Goal: Task Accomplishment & Management: Use online tool/utility

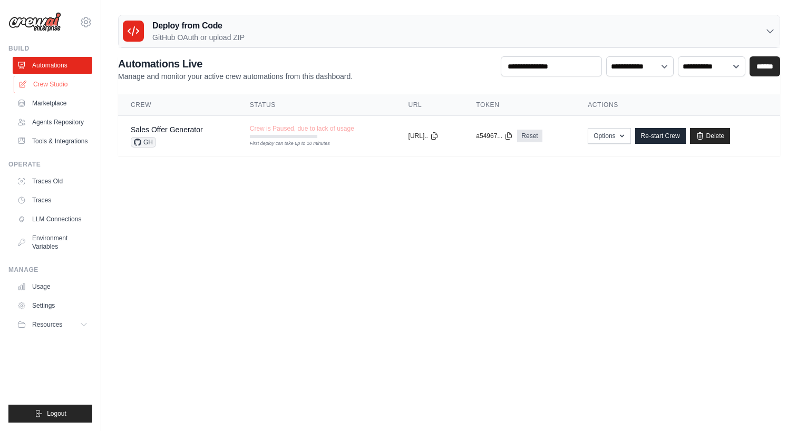
click at [58, 84] on link "Crew Studio" at bounding box center [54, 84] width 80 height 17
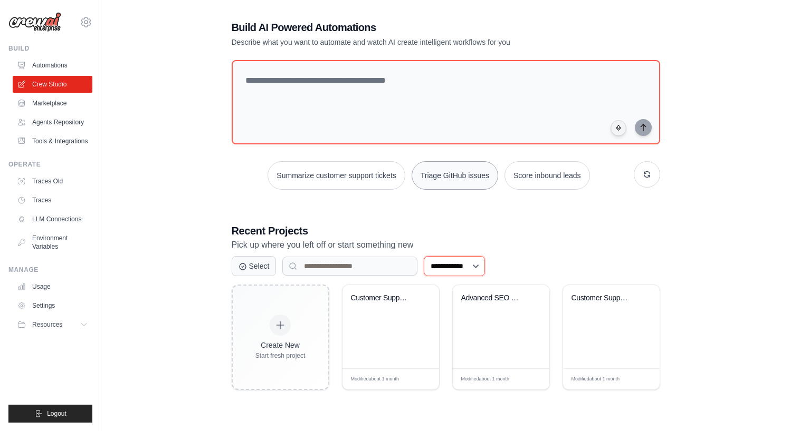
scroll to position [21, 0]
click at [61, 119] on link "Agents Repository" at bounding box center [54, 122] width 80 height 17
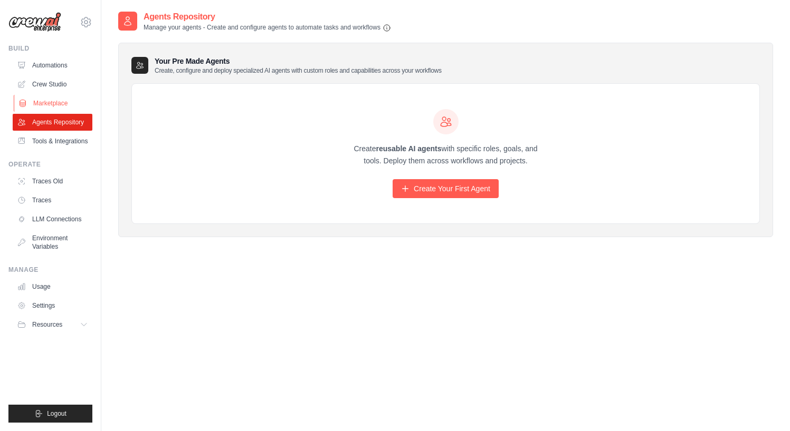
click at [54, 101] on link "Marketplace" at bounding box center [54, 103] width 80 height 17
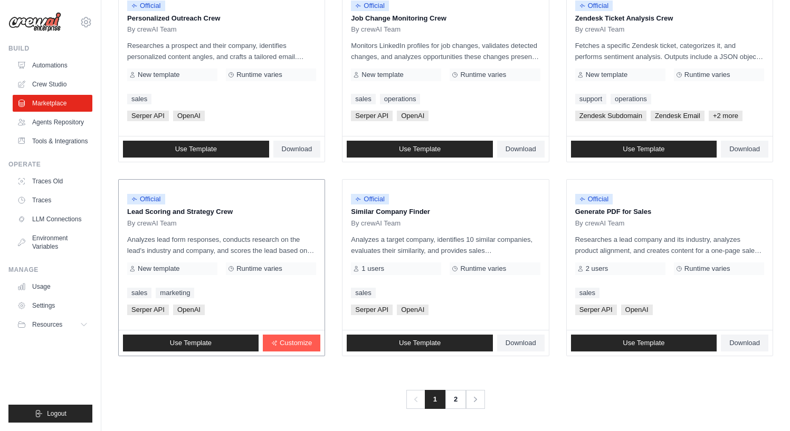
scroll to position [544, 0]
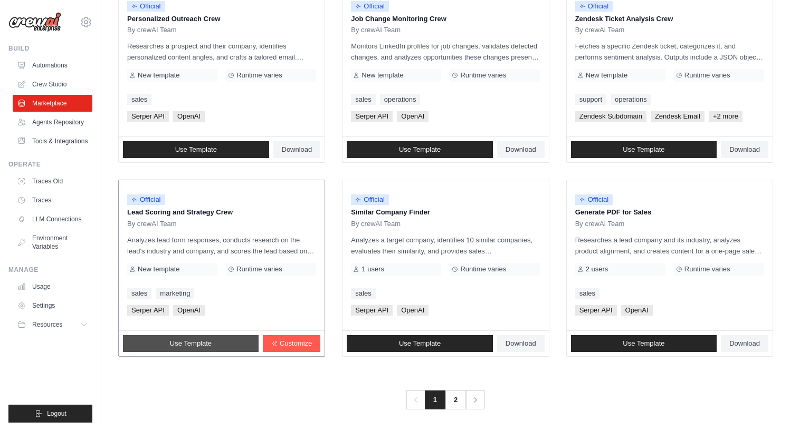
click at [213, 342] on link "Use Template" at bounding box center [191, 343] width 136 height 17
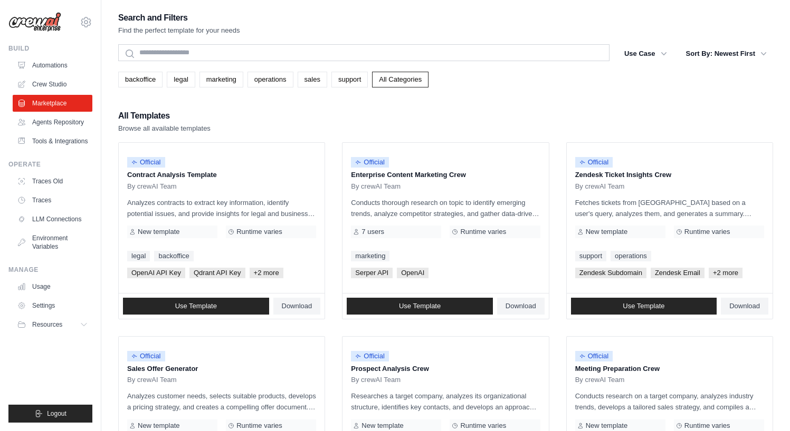
scroll to position [544, 0]
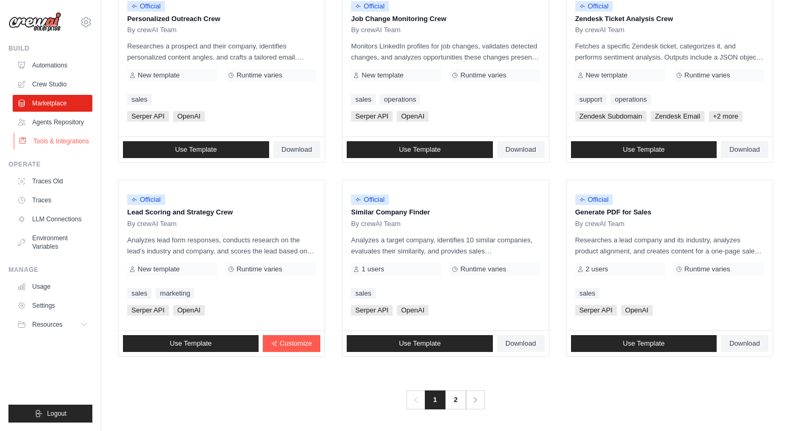
click at [76, 139] on link "Tools & Integrations" at bounding box center [54, 141] width 80 height 17
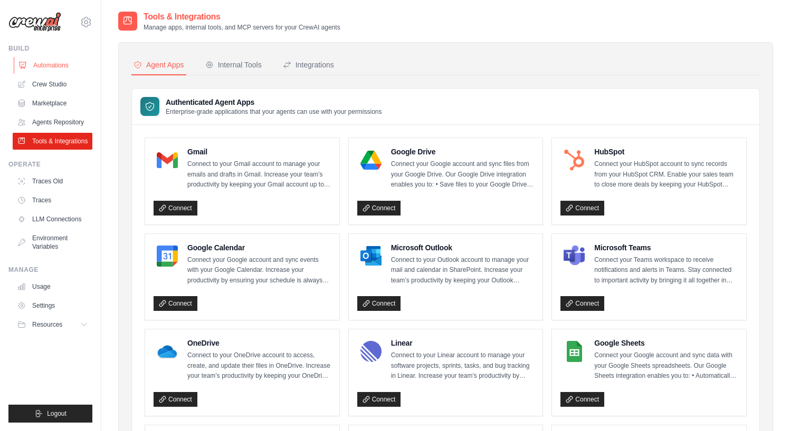
click at [48, 65] on link "Automations" at bounding box center [54, 65] width 80 height 17
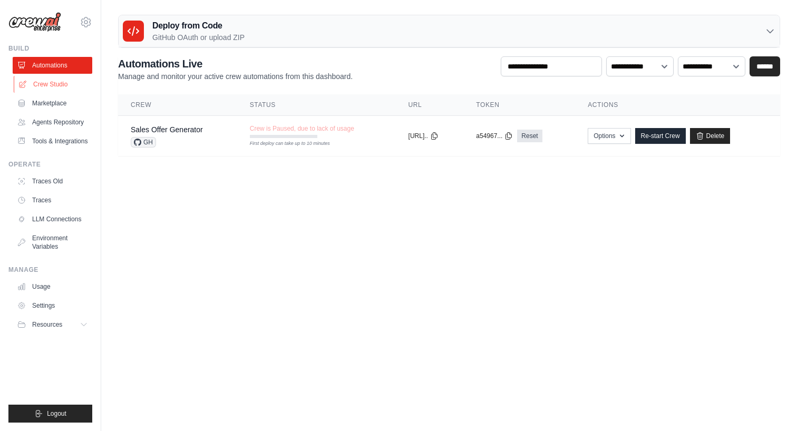
click at [53, 88] on link "Crew Studio" at bounding box center [54, 84] width 80 height 17
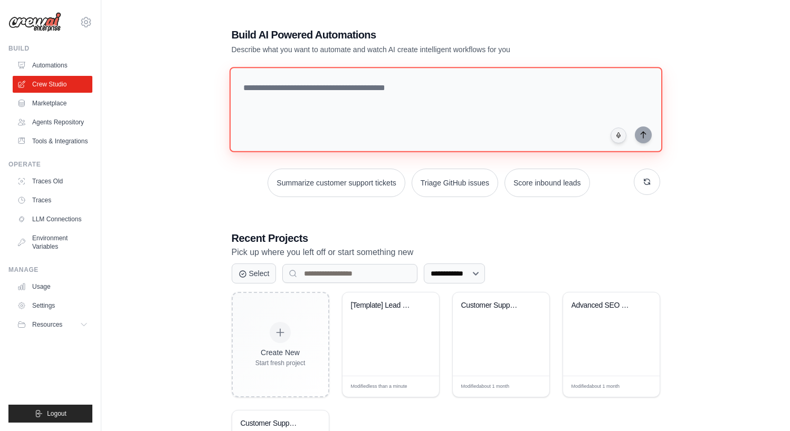
click at [438, 110] on textarea at bounding box center [445, 109] width 433 height 85
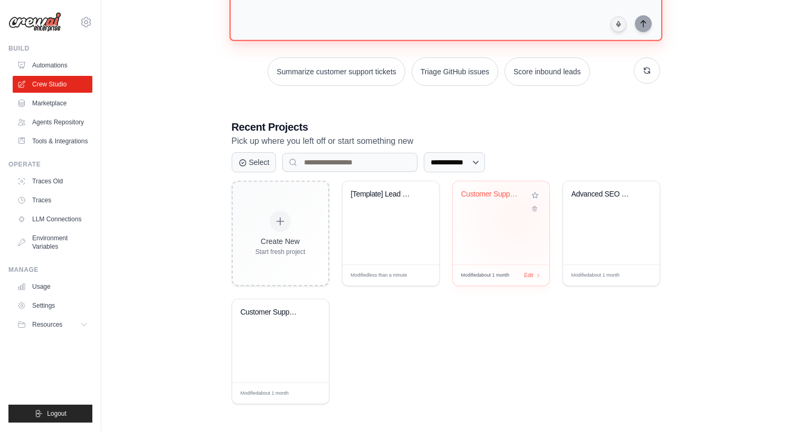
scroll to position [111, 0]
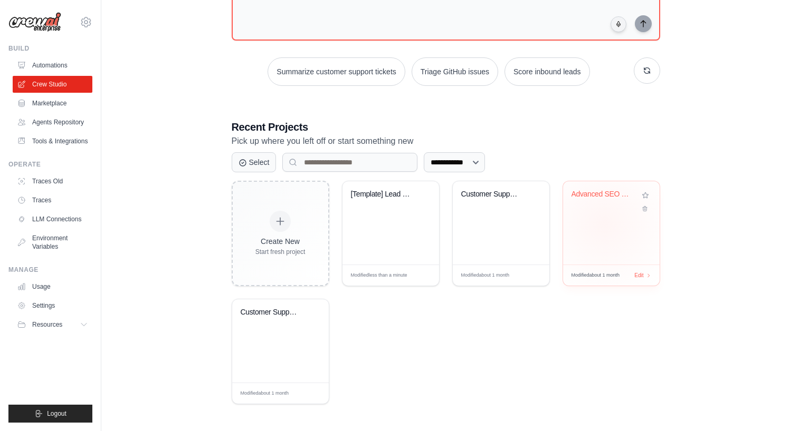
click at [604, 224] on div "Advanced SEO & Geographic Market In..." at bounding box center [611, 222] width 97 height 83
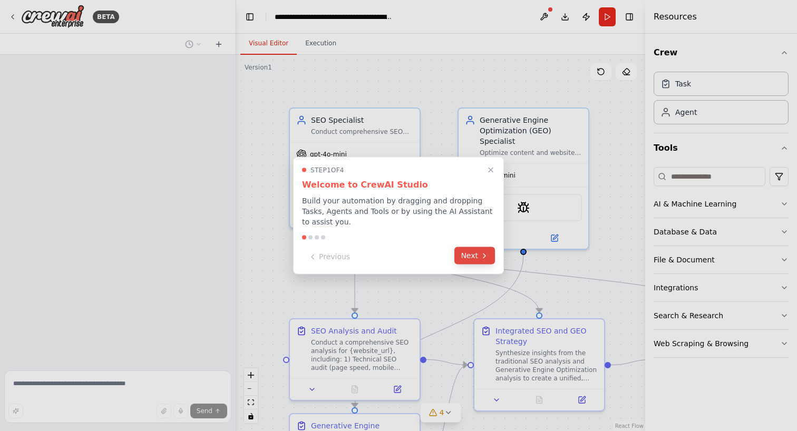
click at [485, 252] on icon at bounding box center [484, 256] width 8 height 8
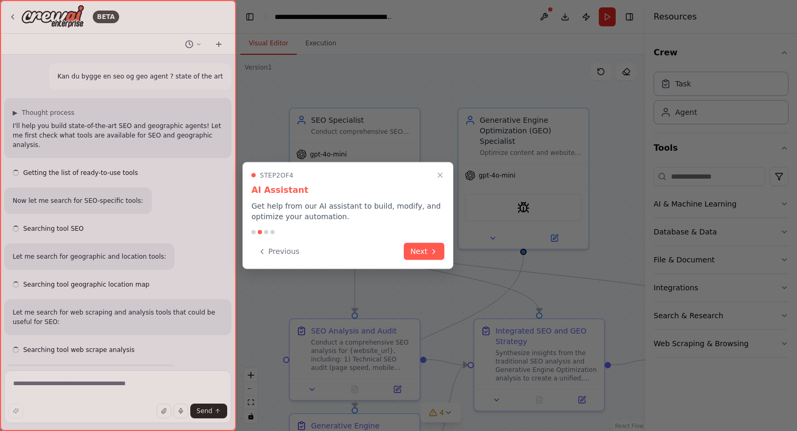
scroll to position [3784, 0]
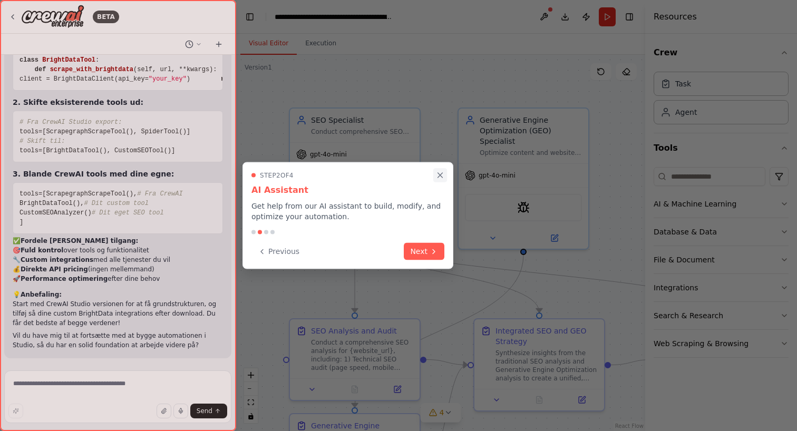
click at [440, 172] on icon "Close walkthrough" at bounding box center [440, 175] width 9 height 9
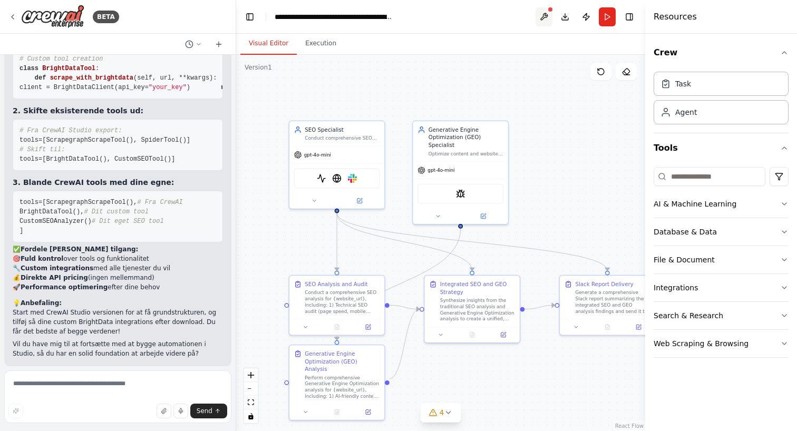
click at [546, 16] on button at bounding box center [544, 16] width 17 height 19
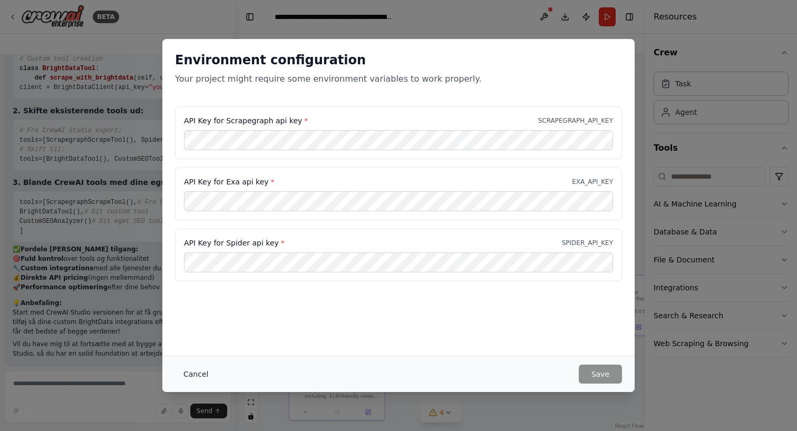
click at [191, 381] on button "Cancel" at bounding box center [196, 374] width 42 height 19
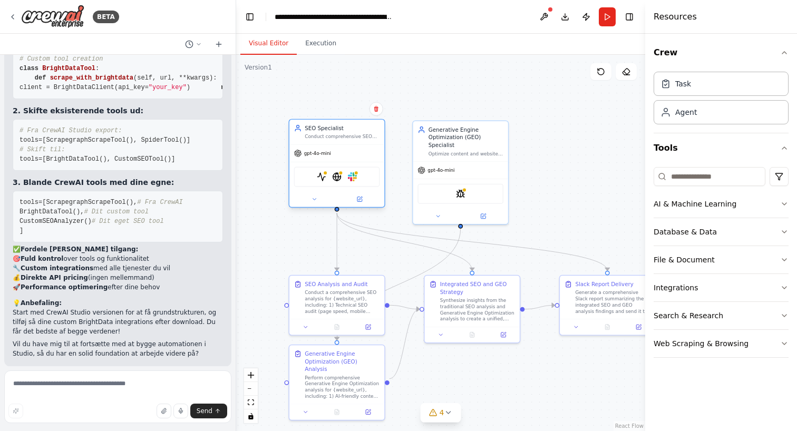
click at [344, 131] on div "SEO Specialist Conduct comprehensive SEO analysis and optimization for {website…" at bounding box center [342, 131] width 75 height 15
